Goal: Entertainment & Leisure: Consume media (video, audio)

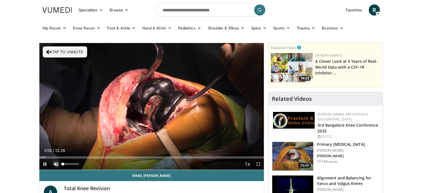
click at [57, 163] on span "Video Player" at bounding box center [56, 164] width 11 height 11
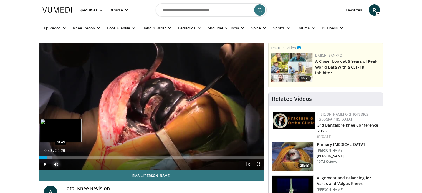
click at [48, 156] on div "Progress Bar" at bounding box center [48, 157] width 1 height 2
click at [54, 156] on div "Progress Bar" at bounding box center [54, 157] width 1 height 2
click at [62, 156] on div "Progress Bar" at bounding box center [62, 157] width 1 height 2
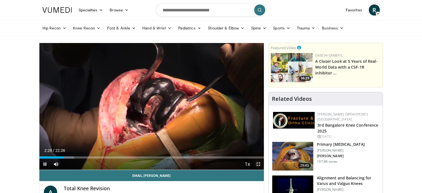
click at [260, 165] on span "Video Player" at bounding box center [258, 164] width 11 height 11
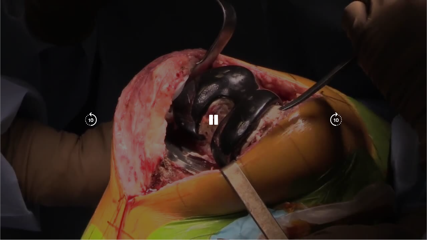
click at [262, 179] on div "10 seconds Tap to unmute" at bounding box center [213, 120] width 427 height 240
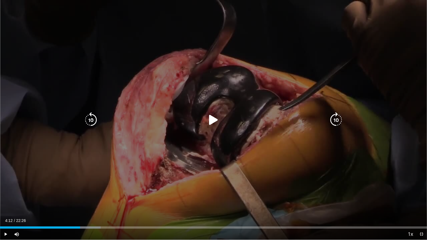
click at [262, 179] on div "10 seconds Tap to unmute" at bounding box center [213, 120] width 427 height 240
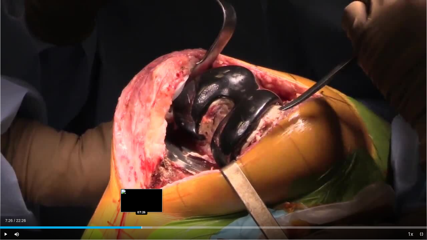
click at [141, 193] on div "Loaded : 35.67% 07:26 07:26" at bounding box center [213, 225] width 427 height 5
click at [150, 193] on div "Loaded : 36.41% 07:28 07:51" at bounding box center [213, 225] width 427 height 5
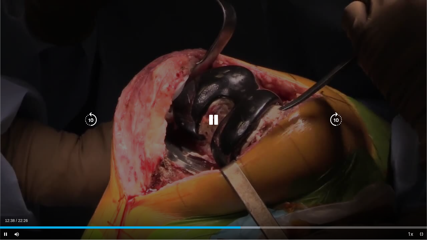
click at [205, 91] on div "10 seconds Tap to unmute" at bounding box center [213, 120] width 427 height 240
